Goal: Check status

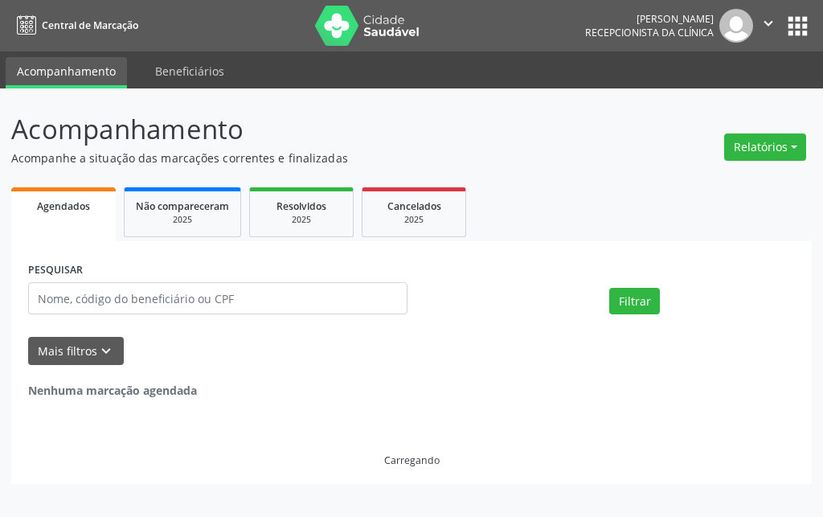
click at [521, 400] on div "Carregando" at bounding box center [411, 433] width 767 height 68
click at [544, 299] on div at bounding box center [509, 292] width 194 height 68
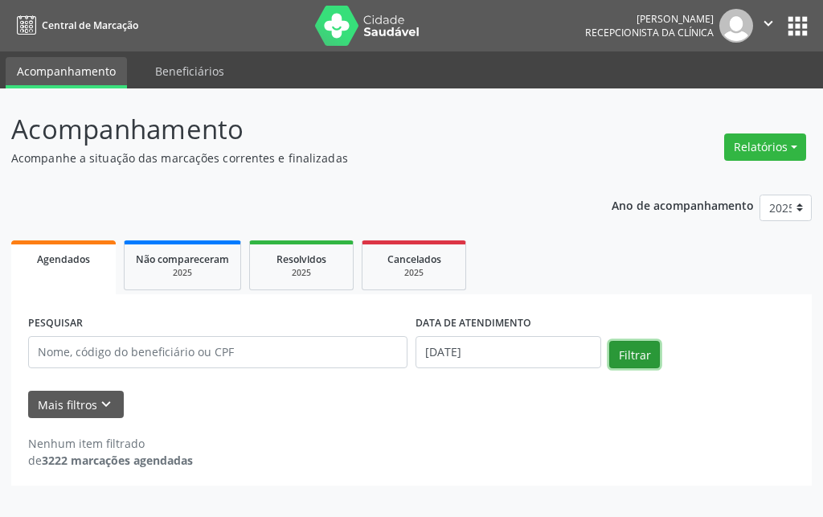
click at [640, 352] on button "Filtrar" at bounding box center [634, 354] width 51 height 27
click at [568, 222] on div "Ano de acompanhamento 2025 2024 2023 2022 2021 Agendados Não compareceram 2025 …" at bounding box center [411, 334] width 801 height 303
click at [810, 357] on div "PESQUISAR DATA DE ATENDIMENTO [DATE] Filtrar UNIDADE EXECUTANTE Selecione uma u…" at bounding box center [411, 389] width 801 height 191
click at [752, 373] on div "Filtrar" at bounding box center [702, 360] width 194 height 39
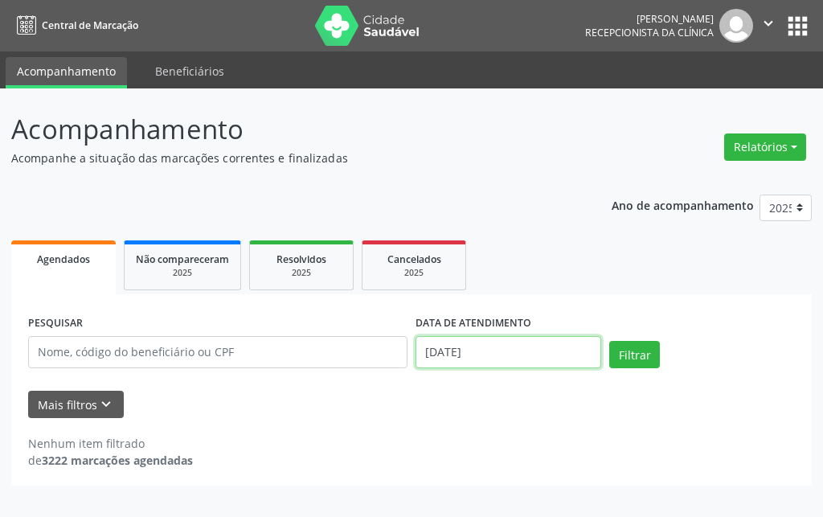
click at [532, 352] on input "[DATE]" at bounding box center [509, 352] width 186 height 32
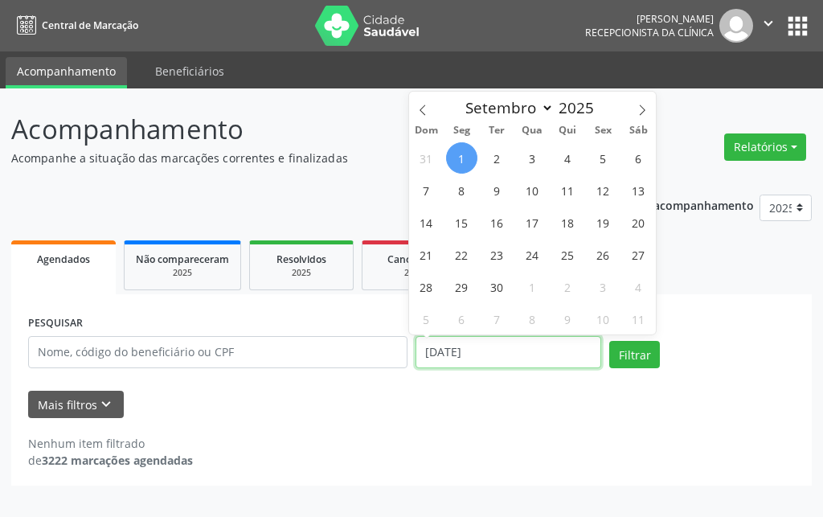
click at [532, 352] on input "[DATE]" at bounding box center [509, 352] width 186 height 32
click at [462, 158] on span "1" at bounding box center [461, 157] width 31 height 31
type input "[DATE]"
click at [460, 161] on span "1" at bounding box center [461, 157] width 31 height 31
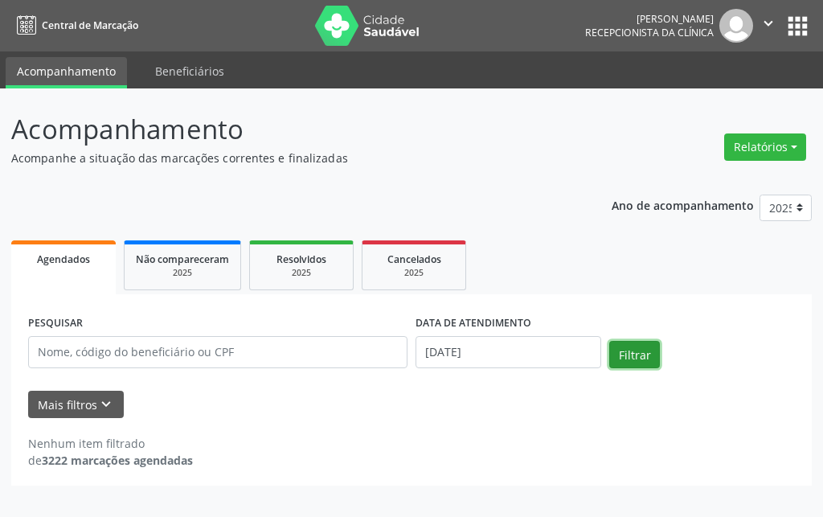
click at [649, 354] on button "Filtrar" at bounding box center [634, 354] width 51 height 27
click at [317, 424] on div "Nenhum item filtrado de 3222 marcações agendadas" at bounding box center [411, 443] width 767 height 51
